Goal: Information Seeking & Learning: Learn about a topic

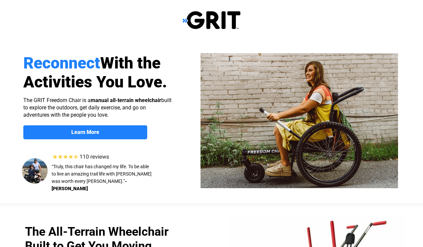
select select "US"
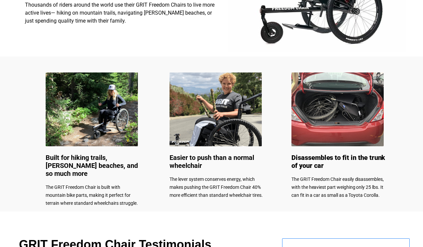
scroll to position [279, 0]
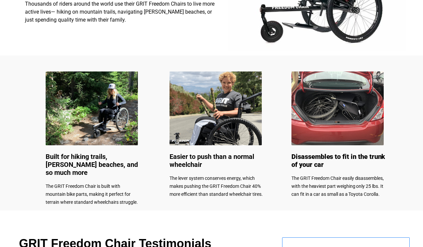
click at [74, 129] on img at bounding box center [92, 109] width 92 height 74
click at [67, 150] on div at bounding box center [211, 133] width 423 height 155
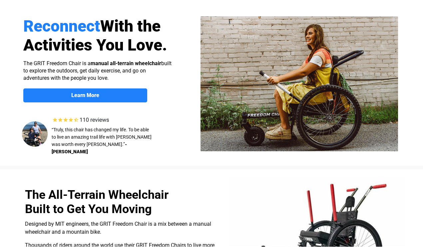
scroll to position [37, 0]
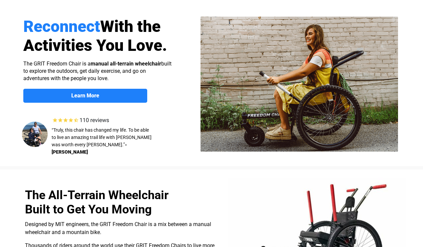
click at [48, 95] on span "Learn More" at bounding box center [85, 96] width 124 height 6
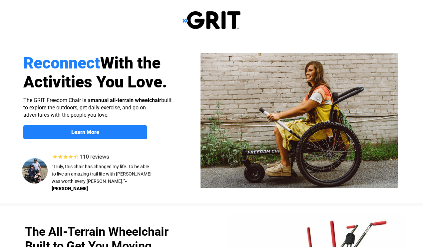
scroll to position [516, 0]
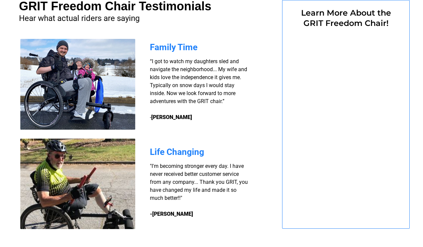
select select "US"
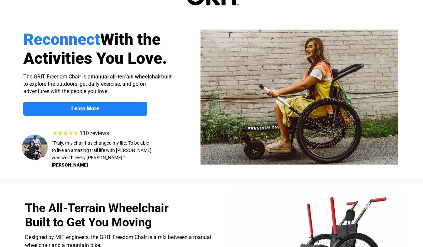
scroll to position [0, 0]
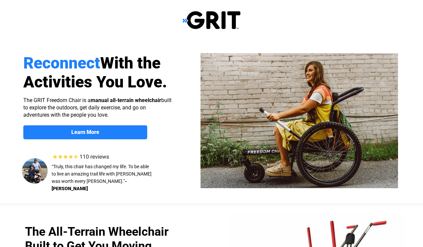
select select "US"
